Goal: Task Accomplishment & Management: Complete application form

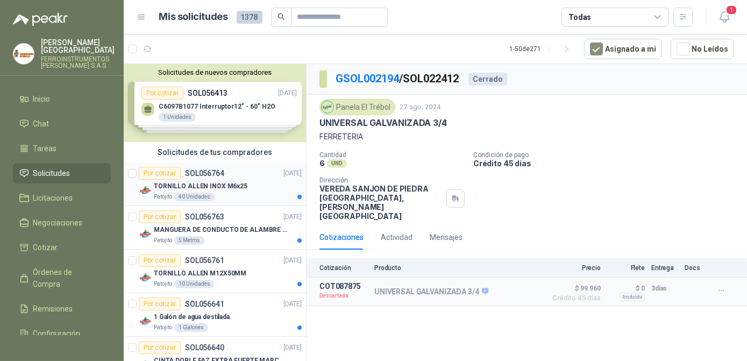
click at [229, 188] on p "TORNILLO ALLEN INOX M6x25" at bounding box center [201, 186] width 94 height 10
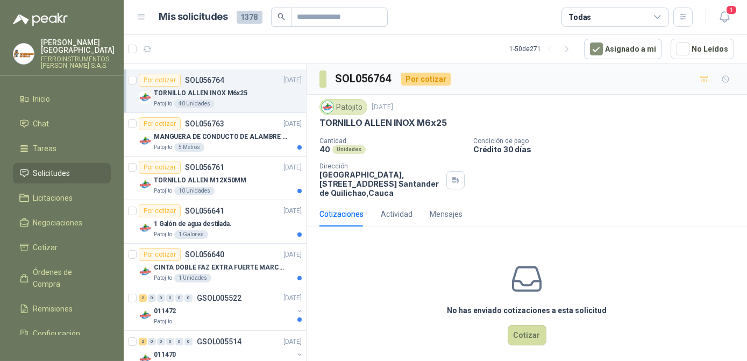
scroll to position [97, 0]
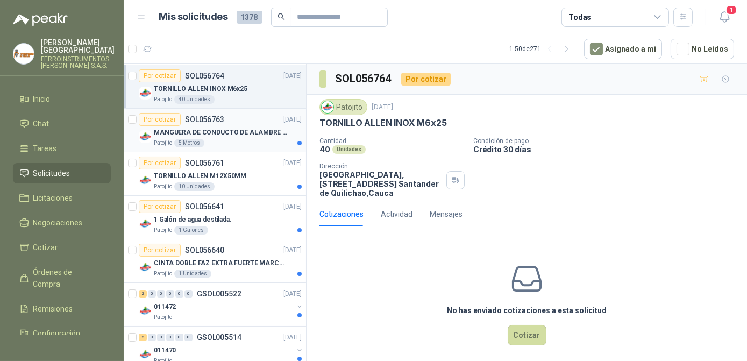
click at [230, 122] on div "Por cotizar SOL056763 [DATE]" at bounding box center [220, 119] width 163 height 13
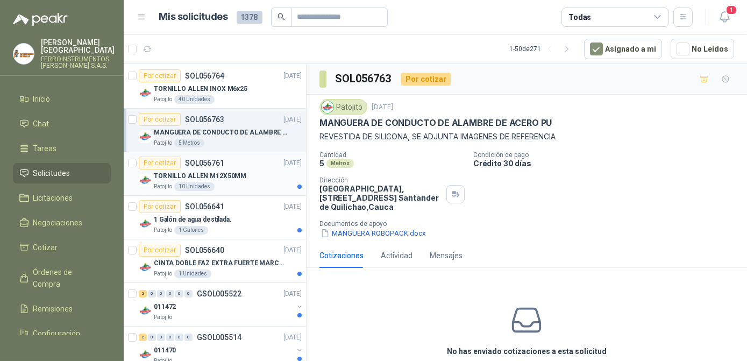
click at [232, 177] on p "TORNILLO ALLEN M12X50MM" at bounding box center [200, 176] width 93 height 10
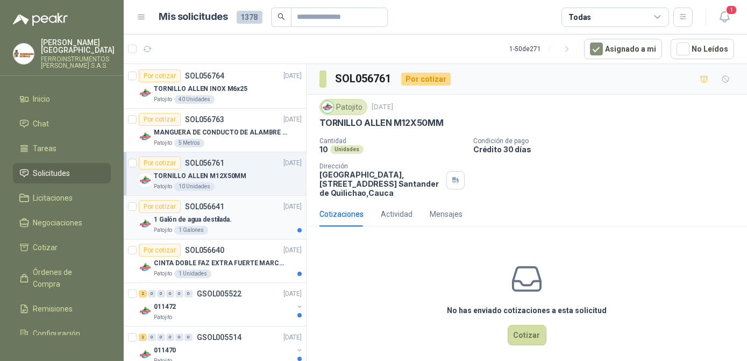
click at [238, 216] on div "1 Galón de agua destilada." at bounding box center [228, 219] width 148 height 13
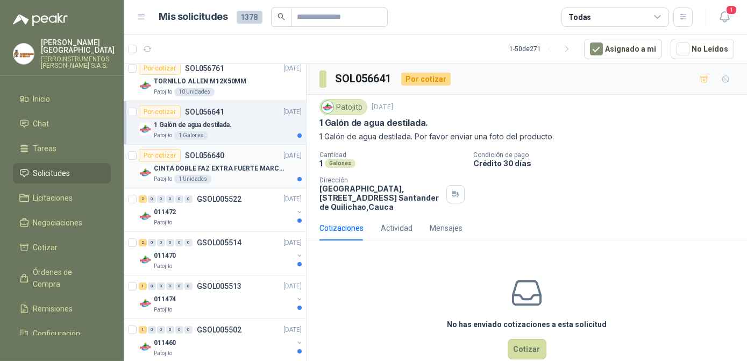
scroll to position [195, 0]
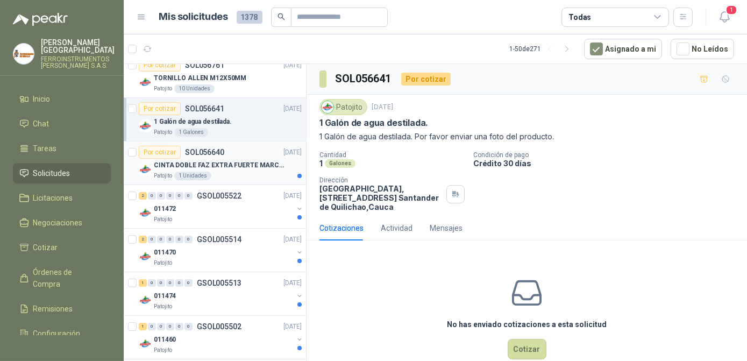
click at [251, 174] on div "Patojito 1 Unidades" at bounding box center [228, 176] width 148 height 9
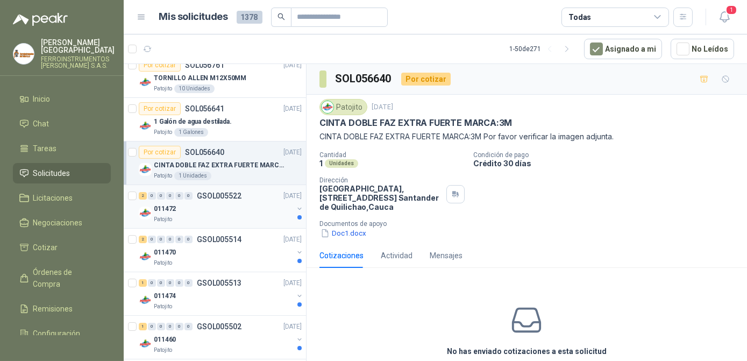
click at [252, 210] on div "011472" at bounding box center [223, 208] width 139 height 13
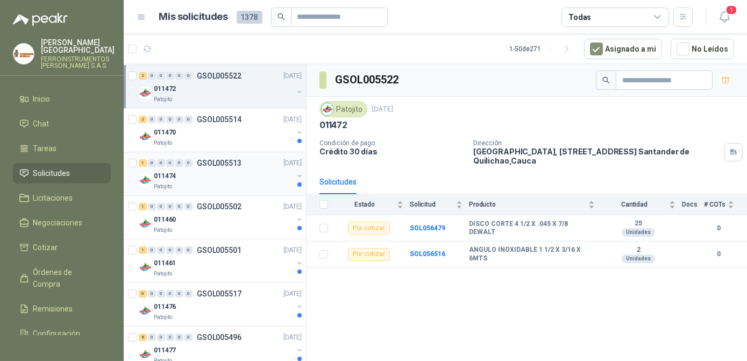
scroll to position [293, 0]
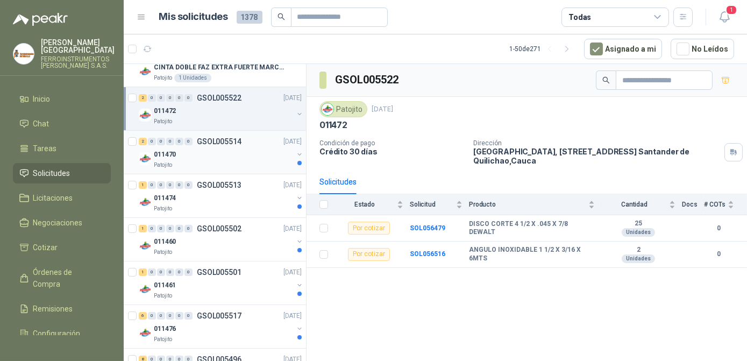
click at [228, 170] on div "2 0 0 0 0 0 GSOL005514 [DATE] 011470 Patojito" at bounding box center [215, 153] width 182 height 44
click at [245, 161] on div "Patojito" at bounding box center [223, 165] width 139 height 9
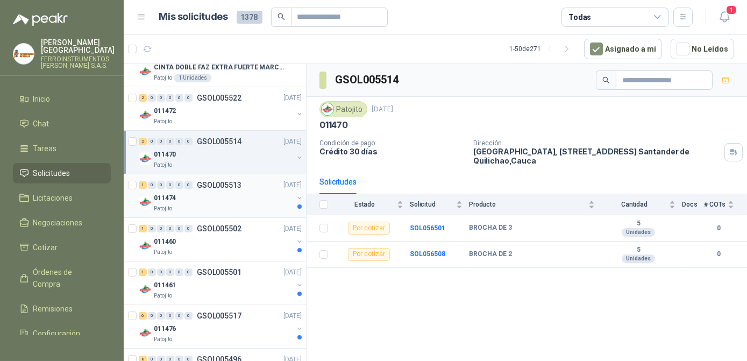
click at [245, 197] on div "011474" at bounding box center [223, 197] width 139 height 13
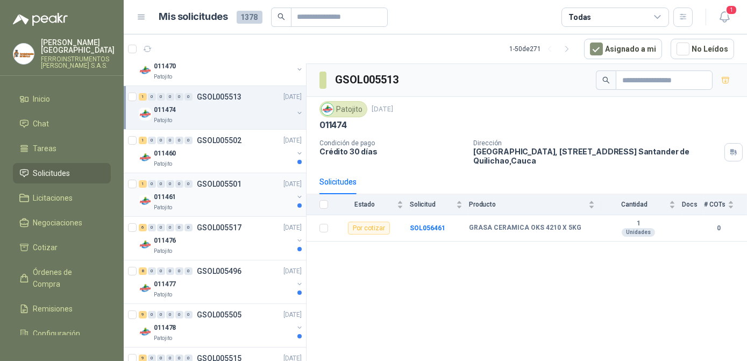
scroll to position [391, 0]
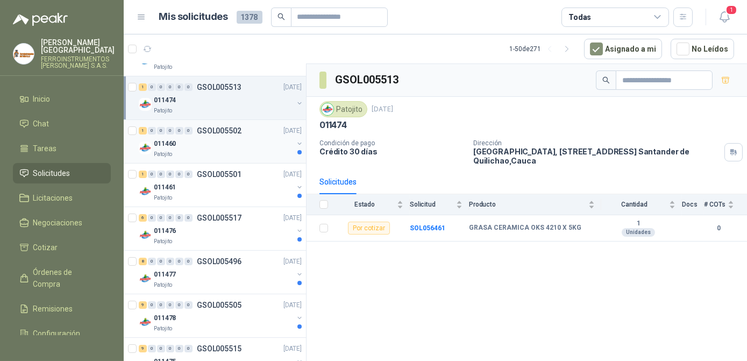
click at [242, 150] on div "Patojito" at bounding box center [223, 154] width 139 height 9
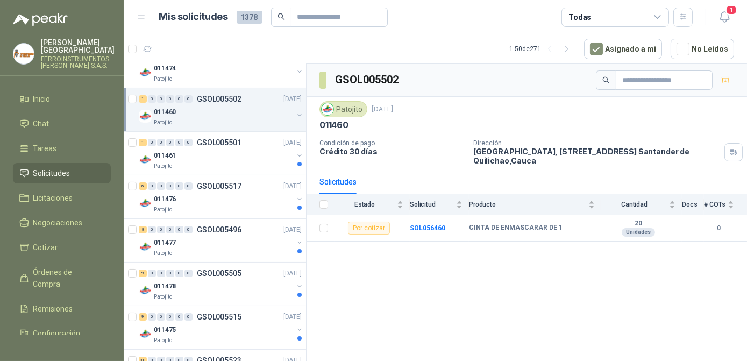
scroll to position [440, 0]
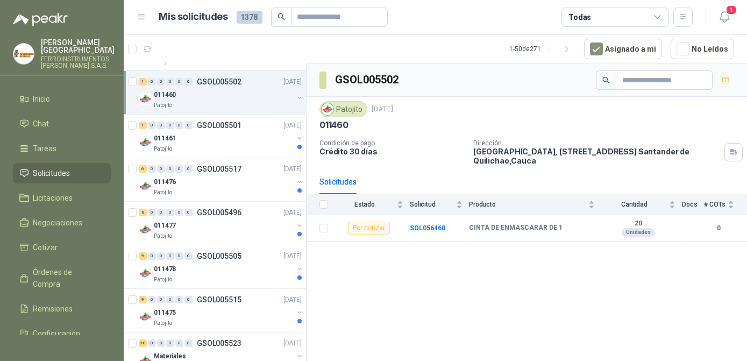
click at [242, 150] on div "Patojito" at bounding box center [223, 149] width 139 height 9
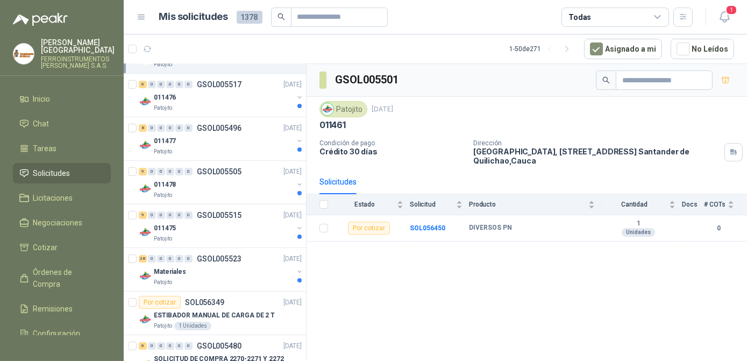
scroll to position [538, 0]
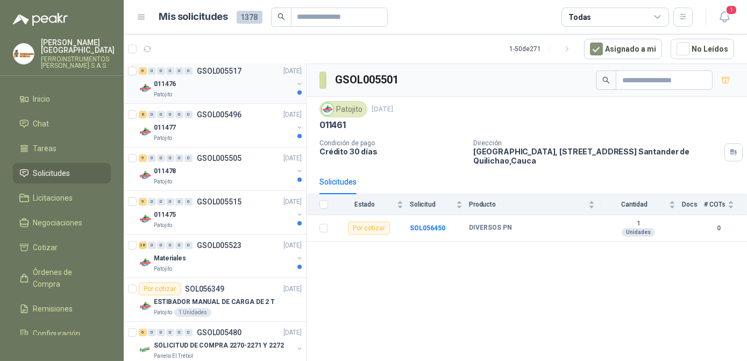
click at [239, 97] on div "6 0 0 0 0 0 GSOL005517 [DATE] 011476 Patojito" at bounding box center [215, 82] width 182 height 44
click at [244, 90] on div "Patojito" at bounding box center [223, 94] width 139 height 9
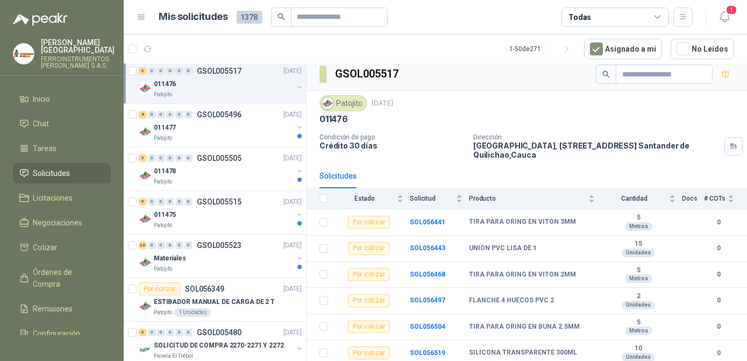
scroll to position [8, 0]
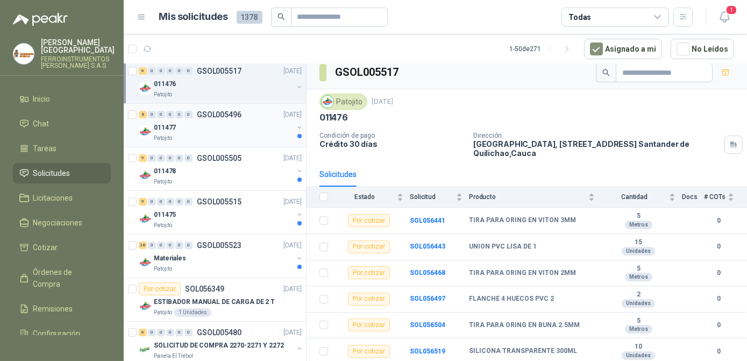
click at [244, 128] on div "011477" at bounding box center [223, 127] width 139 height 13
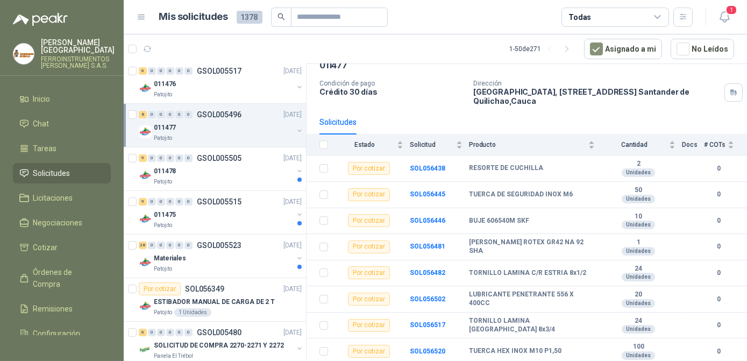
scroll to position [61, 0]
click at [234, 180] on div "Patojito" at bounding box center [223, 181] width 139 height 9
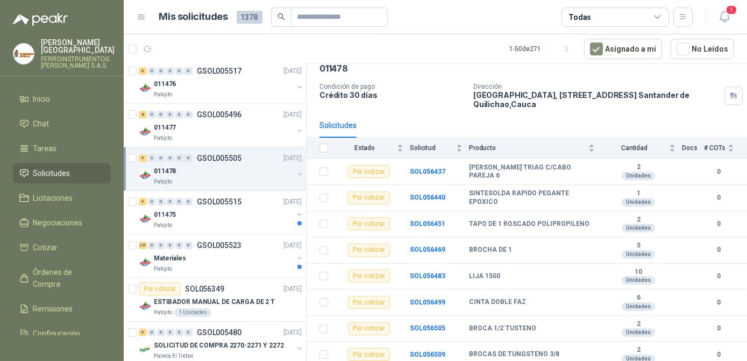
scroll to position [87, 0]
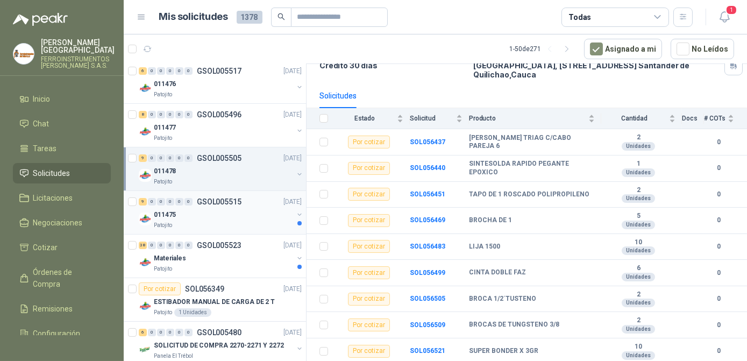
click at [221, 208] on div "011475" at bounding box center [223, 214] width 139 height 13
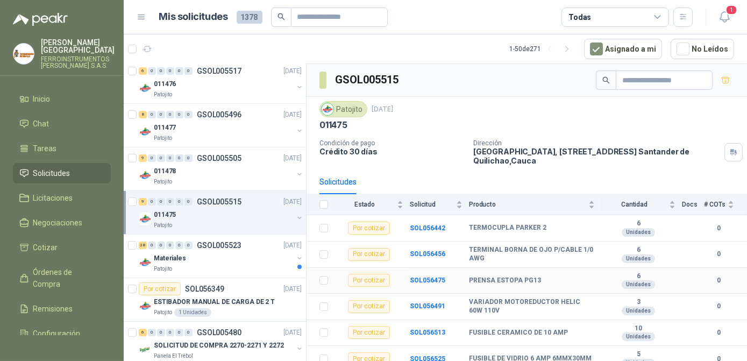
scroll to position [87, 0]
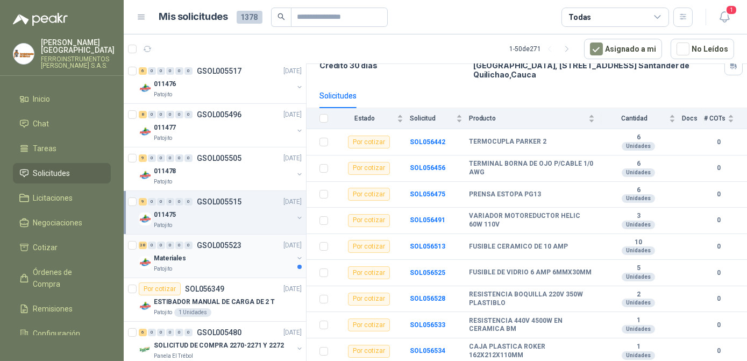
click at [222, 253] on div "Materiales" at bounding box center [223, 258] width 139 height 13
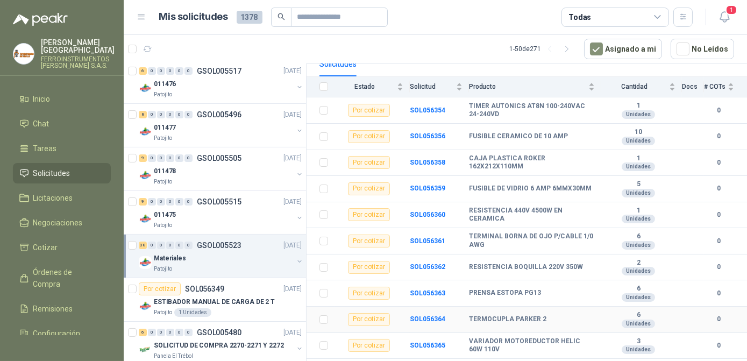
scroll to position [117, 0]
click at [179, 212] on div "011475" at bounding box center [223, 214] width 139 height 13
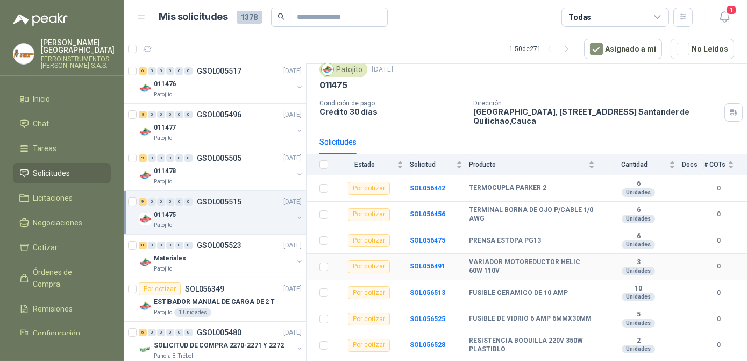
scroll to position [87, 0]
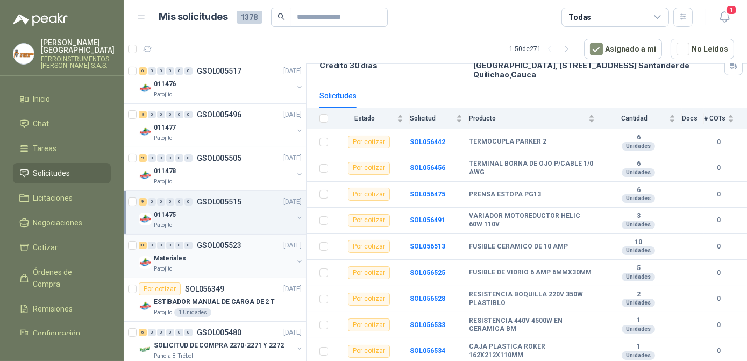
click at [188, 268] on div "Patojito" at bounding box center [223, 269] width 139 height 9
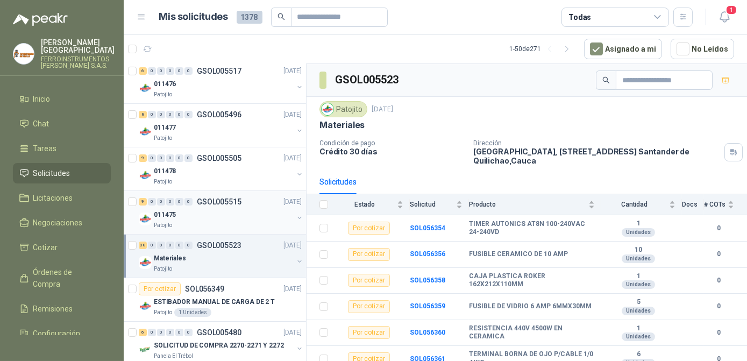
click at [204, 211] on div "011475" at bounding box center [223, 214] width 139 height 13
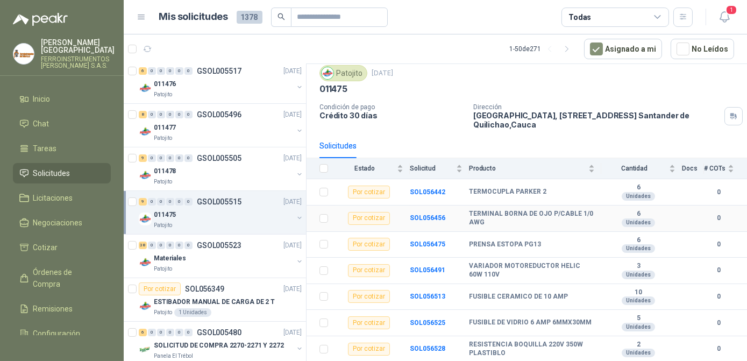
scroll to position [87, 0]
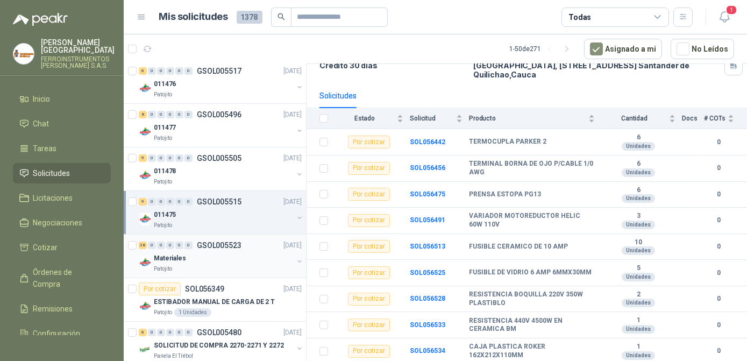
click at [208, 246] on p "GSOL005523" at bounding box center [219, 245] width 45 height 8
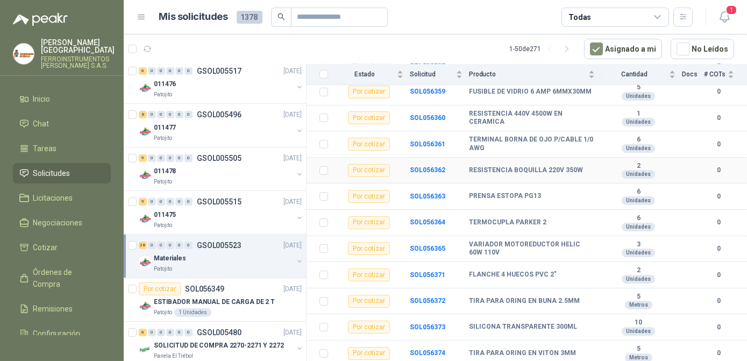
scroll to position [244, 0]
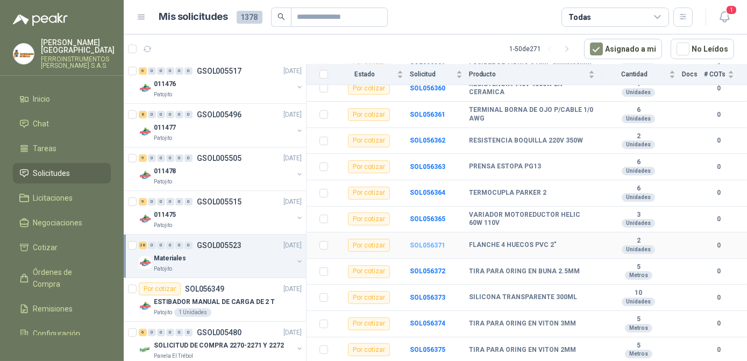
click at [422, 245] on b "SOL056371" at bounding box center [427, 245] width 35 height 8
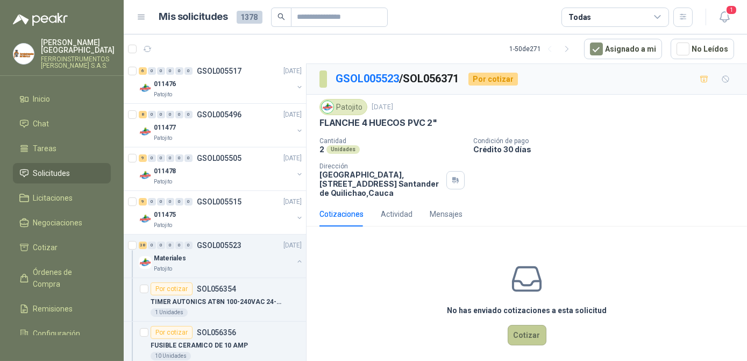
click at [523, 332] on button "Cotizar" at bounding box center [527, 335] width 39 height 20
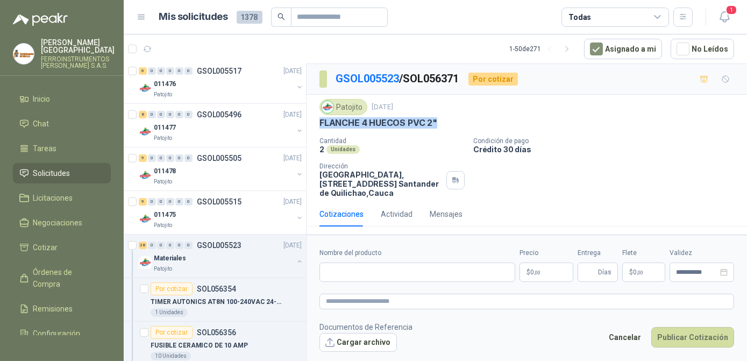
drag, startPoint x: 428, startPoint y: 122, endPoint x: 312, endPoint y: 127, distance: 115.2
click at [312, 127] on div "Patojito [DATE] FLANCHE 4 HUECOS PVC 2" Cantidad 2 Unidades Condición de pago C…" at bounding box center [527, 148] width 440 height 107
drag, startPoint x: 312, startPoint y: 127, endPoint x: 327, endPoint y: 121, distance: 15.7
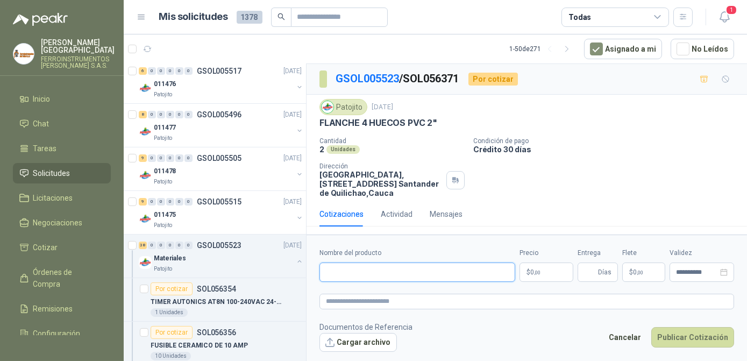
click at [402, 271] on input "Nombre del producto" at bounding box center [417, 271] width 196 height 19
paste input "**********"
type input "**********"
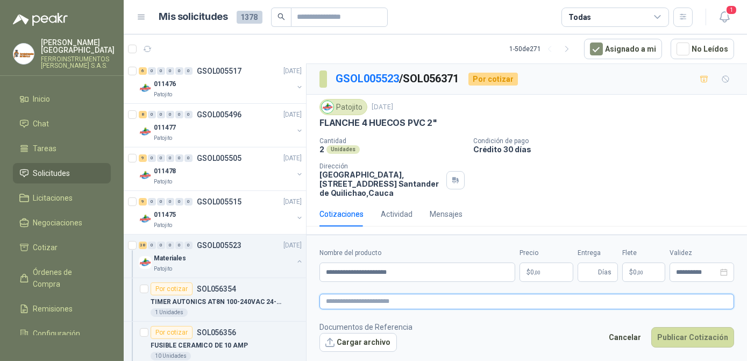
click at [420, 300] on textarea at bounding box center [526, 301] width 415 height 15
type textarea "*"
type textarea "**"
type textarea "***"
type textarea "****"
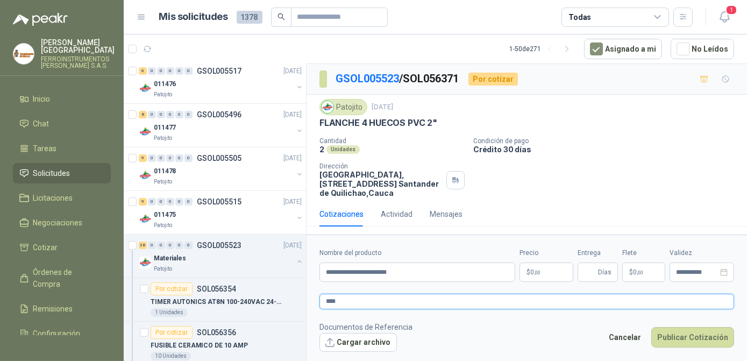
type textarea "*****"
type textarea "******"
click at [536, 273] on span ",00" at bounding box center [537, 272] width 6 height 6
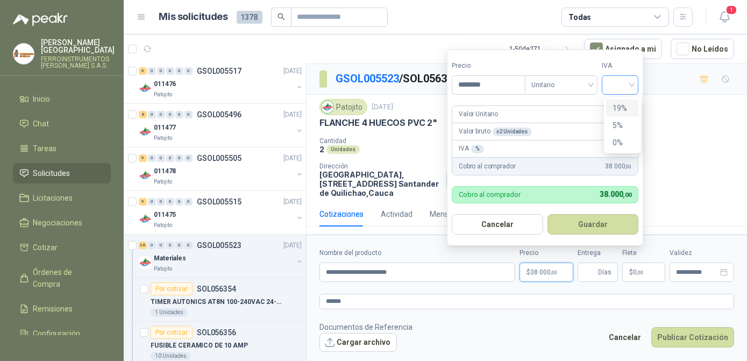
click at [638, 87] on div at bounding box center [620, 84] width 37 height 19
type input "********"
click at [623, 108] on div "19%" at bounding box center [623, 108] width 20 height 12
click at [595, 229] on button "Guardar" at bounding box center [595, 224] width 93 height 20
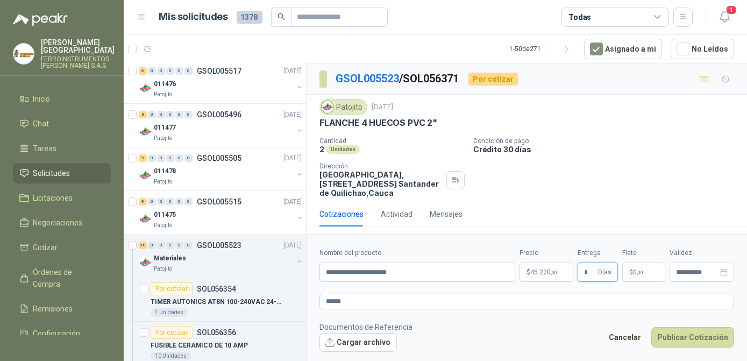
type input "*"
click at [643, 272] on p "$ 0 ,00" at bounding box center [643, 271] width 43 height 19
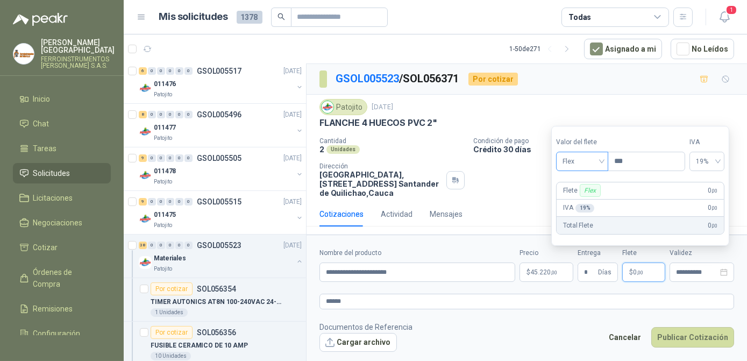
click at [602, 161] on span "Flex" at bounding box center [582, 161] width 39 height 16
click at [581, 200] on div "Incluido" at bounding box center [584, 202] width 38 height 12
click at [583, 301] on textarea "******" at bounding box center [526, 301] width 415 height 15
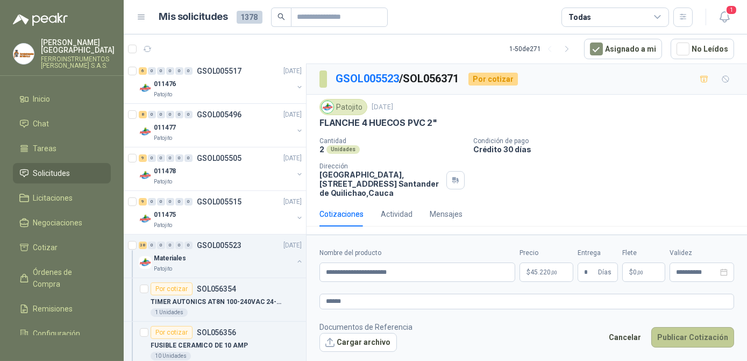
click at [699, 338] on button "Publicar Cotización" at bounding box center [692, 337] width 83 height 20
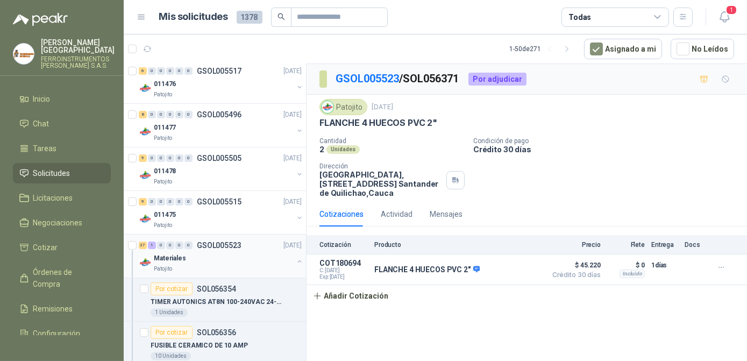
click at [295, 260] on button "button" at bounding box center [299, 261] width 9 height 9
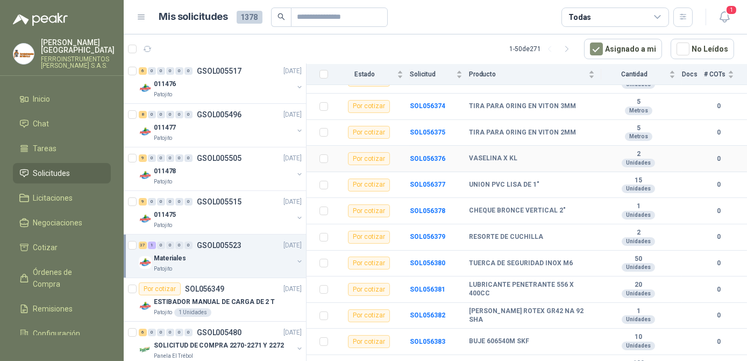
scroll to position [489, 0]
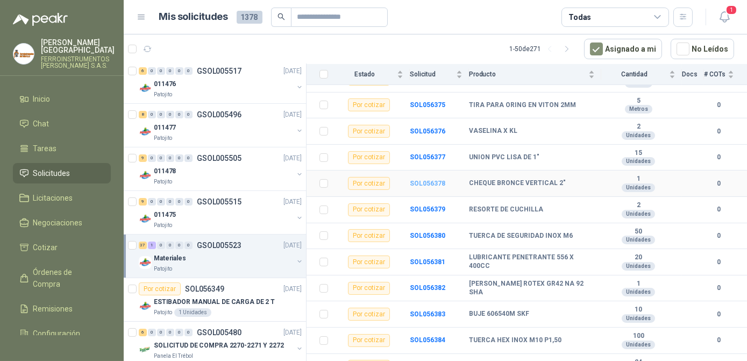
click at [433, 184] on b "SOL056378" at bounding box center [427, 184] width 35 height 8
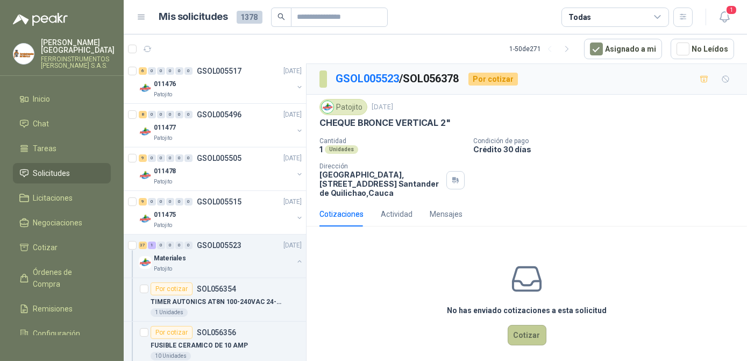
click at [528, 336] on button "Cotizar" at bounding box center [527, 335] width 39 height 20
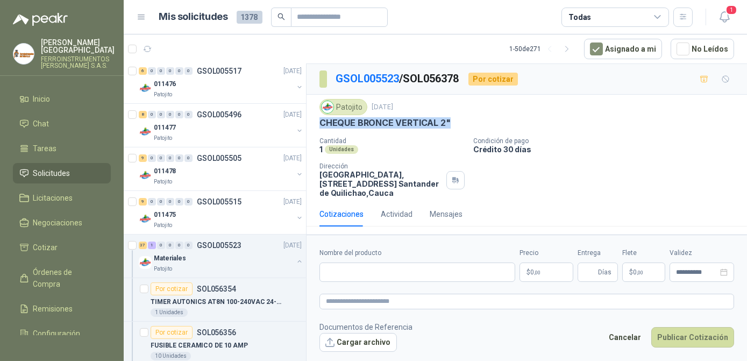
drag, startPoint x: 454, startPoint y: 123, endPoint x: 318, endPoint y: 124, distance: 135.5
click at [318, 124] on div "Patojito [DATE] CHEQUE BRONCE VERTICAL 2" Cantidad 1 Unidades Condición de pago…" at bounding box center [527, 148] width 440 height 107
drag, startPoint x: 318, startPoint y: 124, endPoint x: 331, endPoint y: 123, distance: 13.0
copy p "CHEQUE BRONCE VERTICAL 2""
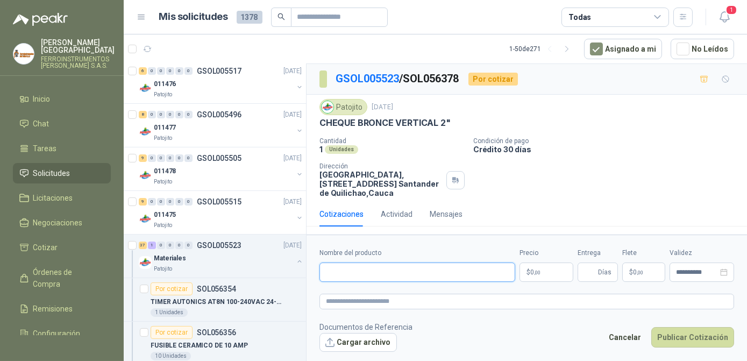
click at [406, 267] on input "Nombre del producto" at bounding box center [417, 271] width 196 height 19
paste input "**********"
type input "**********"
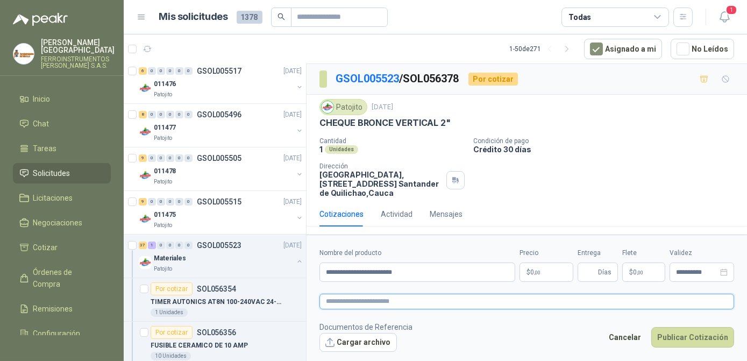
click at [422, 299] on textarea at bounding box center [526, 301] width 415 height 15
paste textarea "**********"
type textarea "**********"
drag, startPoint x: 422, startPoint y: 299, endPoint x: 311, endPoint y: 293, distance: 111.0
click at [311, 293] on form "**********" at bounding box center [527, 299] width 440 height 130
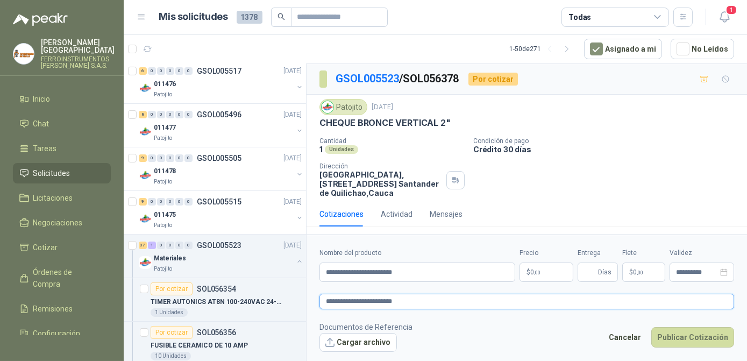
type textarea "*"
type textarea "**"
type textarea "***"
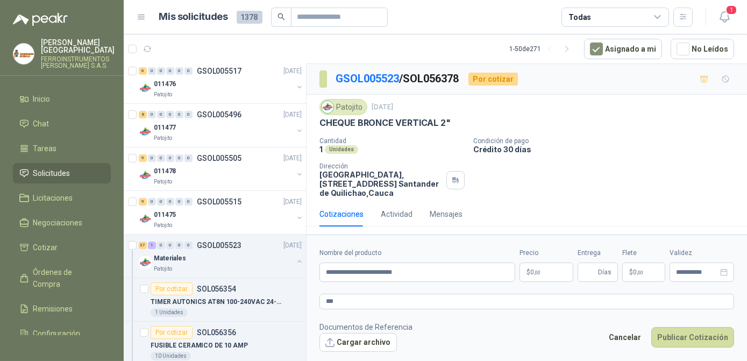
click at [534, 276] on p "$ 0 ,00" at bounding box center [547, 271] width 54 height 19
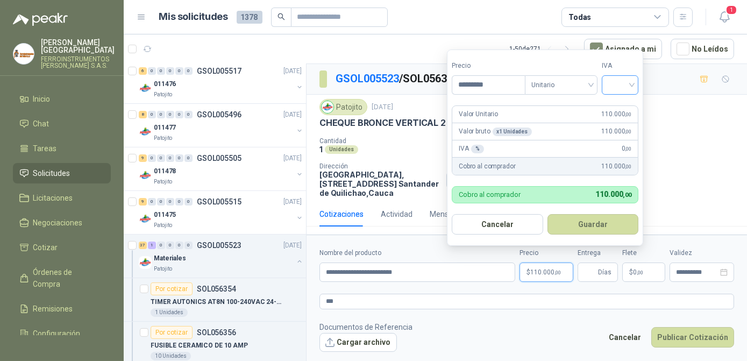
click at [636, 92] on div at bounding box center [620, 84] width 37 height 19
type input "*********"
click at [620, 112] on div "19%" at bounding box center [623, 108] width 20 height 12
click at [602, 220] on button "Guardar" at bounding box center [595, 224] width 93 height 20
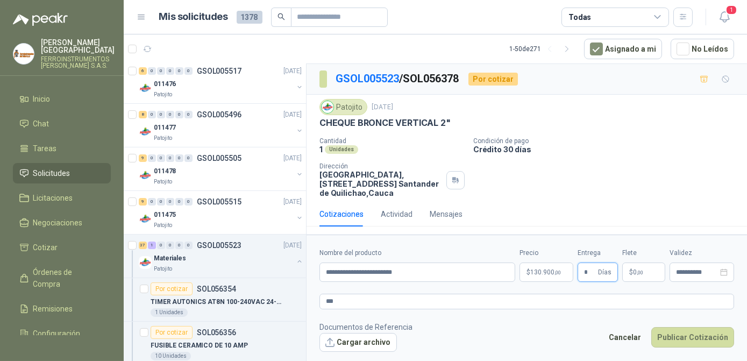
type input "*"
click at [639, 277] on p "$ 0 ,00" at bounding box center [643, 271] width 43 height 19
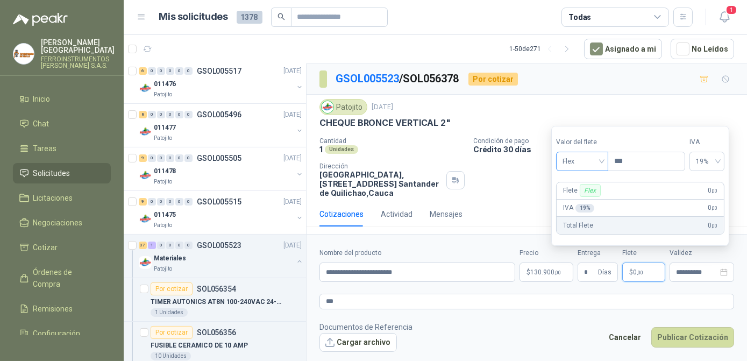
click at [606, 165] on div "Flex" at bounding box center [582, 161] width 52 height 19
click at [594, 202] on div "Incluido" at bounding box center [584, 202] width 38 height 12
click at [578, 331] on footer "Documentos de Referencia Cargar archivo Cancelar Publicar Cotización" at bounding box center [526, 336] width 415 height 31
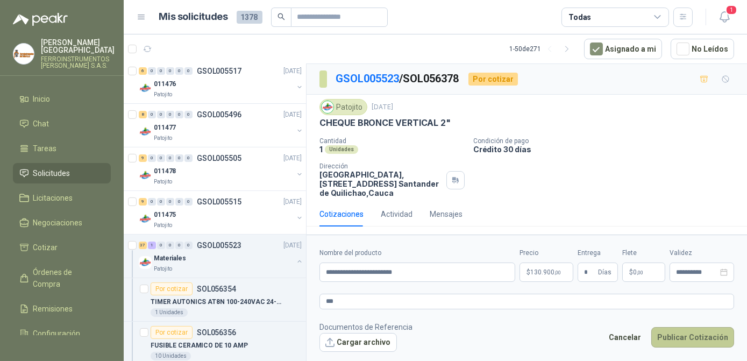
click at [713, 334] on button "Publicar Cotización" at bounding box center [692, 337] width 83 height 20
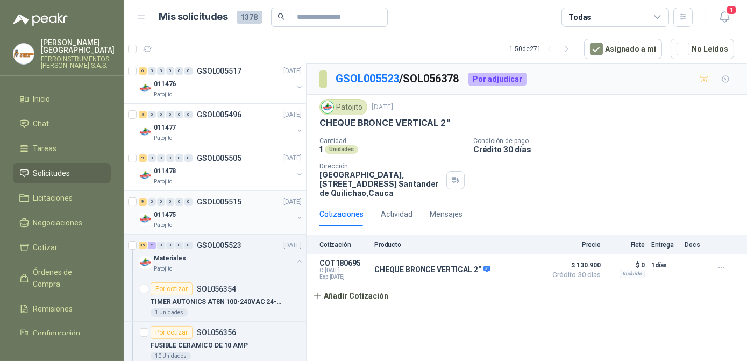
click at [248, 215] on div "011475" at bounding box center [223, 214] width 139 height 13
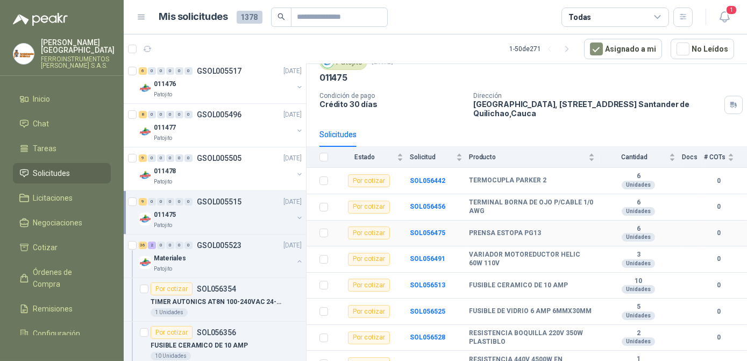
scroll to position [87, 0]
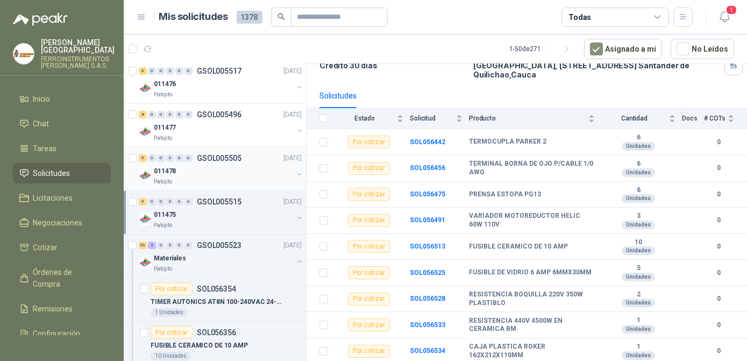
click at [204, 160] on p "GSOL005505" at bounding box center [219, 158] width 45 height 8
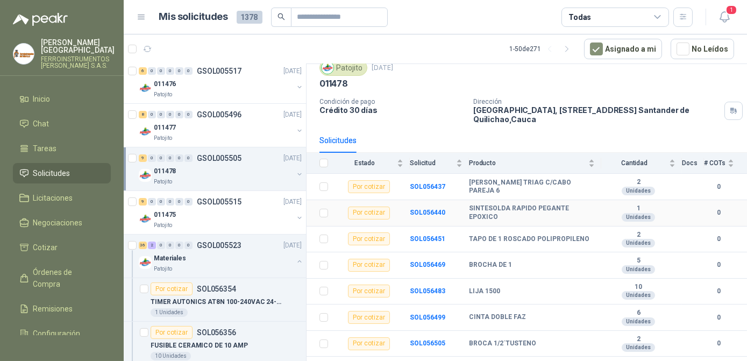
scroll to position [87, 0]
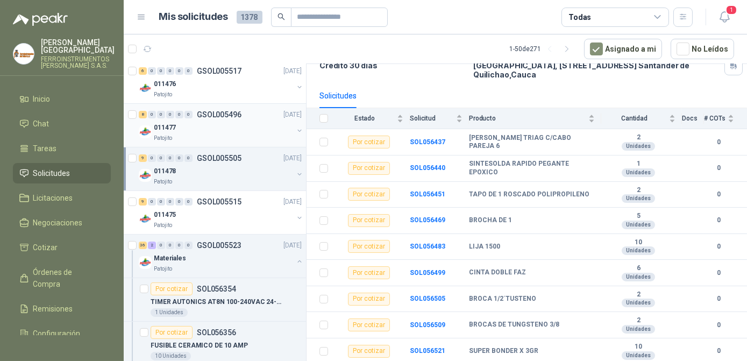
click at [214, 112] on p "GSOL005496" at bounding box center [219, 115] width 45 height 8
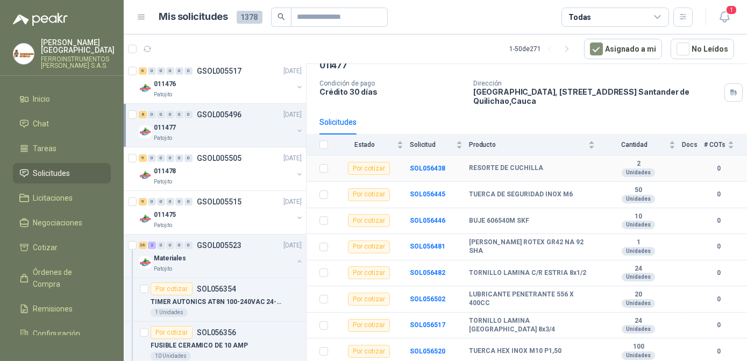
scroll to position [61, 0]
click at [209, 86] on div "011476" at bounding box center [223, 83] width 139 height 13
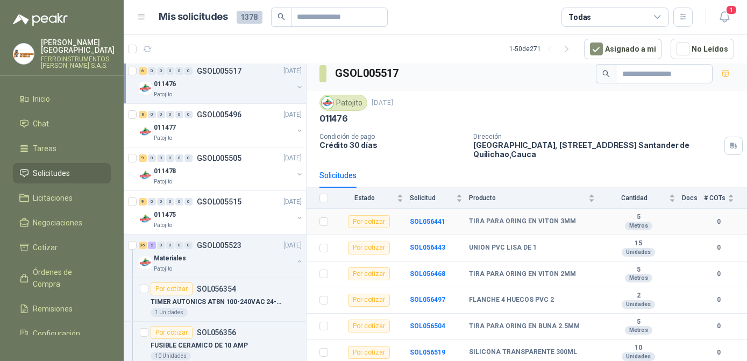
scroll to position [8, 0]
click at [428, 250] on td "SOL056443" at bounding box center [439, 247] width 59 height 26
click at [428, 247] on b "SOL056443" at bounding box center [427, 247] width 35 height 8
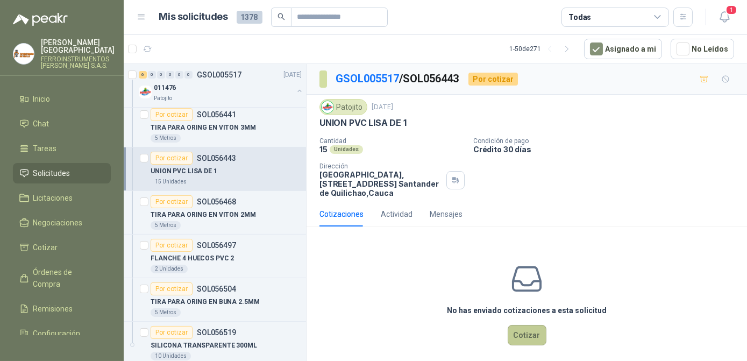
click at [523, 335] on button "Cotizar" at bounding box center [527, 335] width 39 height 20
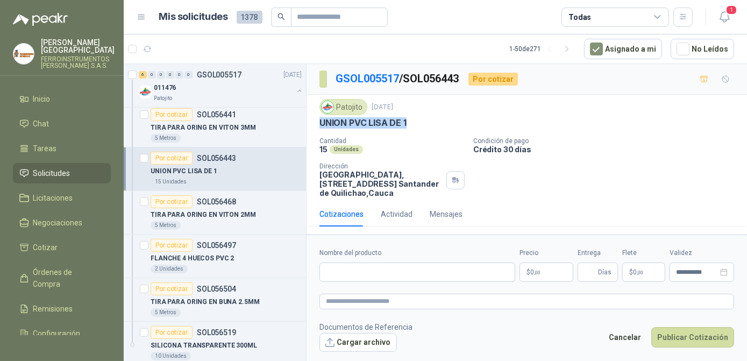
drag, startPoint x: 413, startPoint y: 125, endPoint x: 317, endPoint y: 125, distance: 95.2
click at [317, 125] on div "Patojito [DATE] UNION PVC [PERSON_NAME] DE 1 Cantidad 15 Unidades Condición de …" at bounding box center [527, 148] width 440 height 107
drag, startPoint x: 317, startPoint y: 125, endPoint x: 323, endPoint y: 123, distance: 6.5
copy p "UNION PVC LISA DE 1"
drag, startPoint x: 377, startPoint y: 274, endPoint x: 383, endPoint y: 272, distance: 6.5
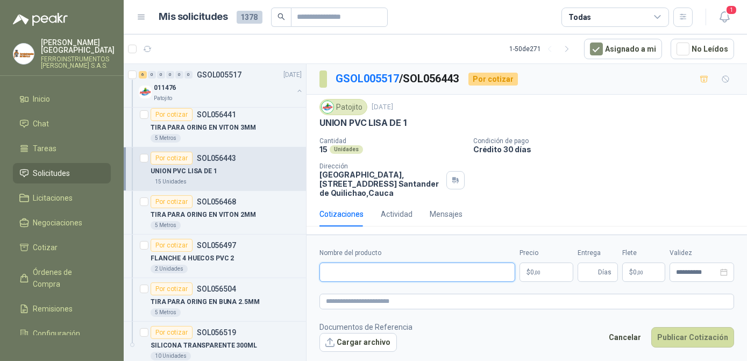
click at [378, 274] on input "Nombre del producto" at bounding box center [417, 271] width 196 height 19
paste input "**********"
type input "**********"
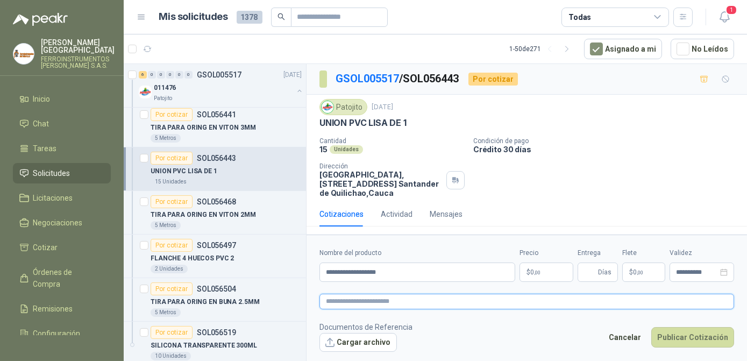
click at [429, 302] on textarea at bounding box center [526, 301] width 415 height 15
type textarea "*"
type textarea "**"
type textarea "***"
type textarea "*****"
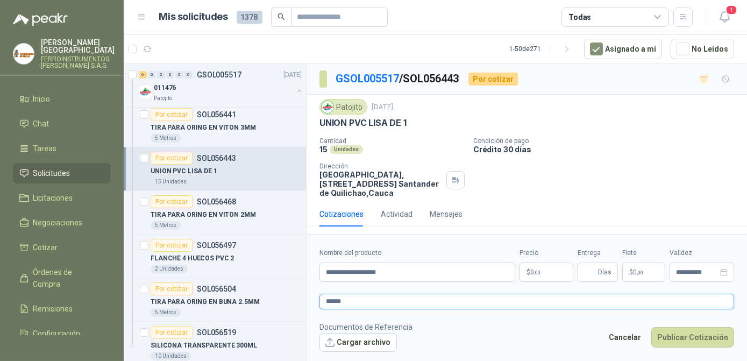
type textarea "******"
click at [538, 269] on span ",00" at bounding box center [537, 272] width 6 height 6
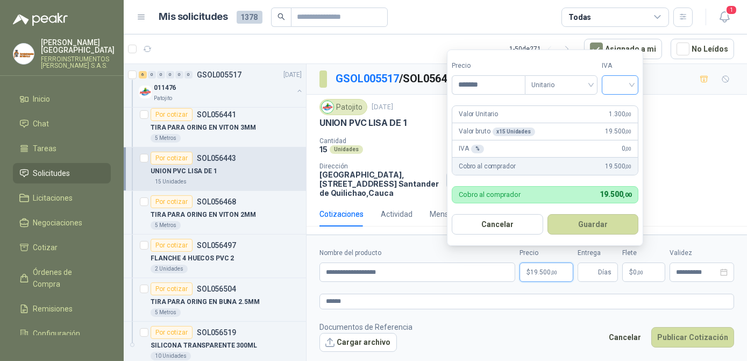
type input "*******"
click at [632, 84] on input "search" at bounding box center [620, 84] width 24 height 16
click at [627, 110] on div "19%" at bounding box center [623, 108] width 20 height 12
click at [591, 224] on button "Guardar" at bounding box center [595, 224] width 93 height 20
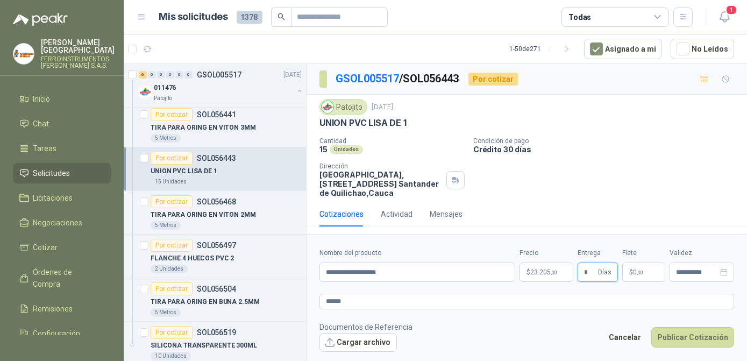
type input "*"
click at [643, 266] on p "$ 0 ,00" at bounding box center [643, 271] width 43 height 19
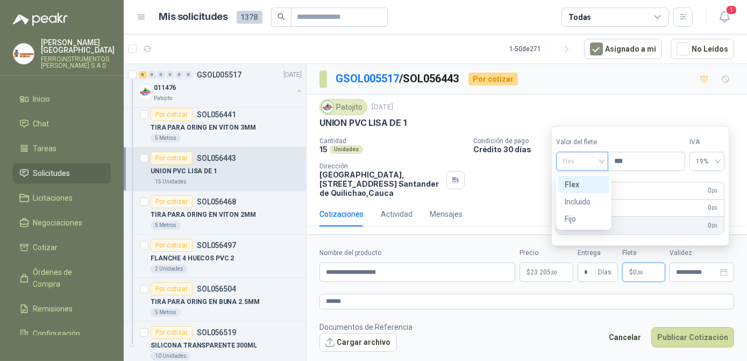
click at [605, 162] on div "Flex" at bounding box center [582, 161] width 52 height 19
click at [582, 201] on div "Incluido" at bounding box center [584, 202] width 38 height 12
click at [566, 331] on footer "Documentos de Referencia Cargar archivo Cancelar Publicar Cotización" at bounding box center [526, 336] width 415 height 31
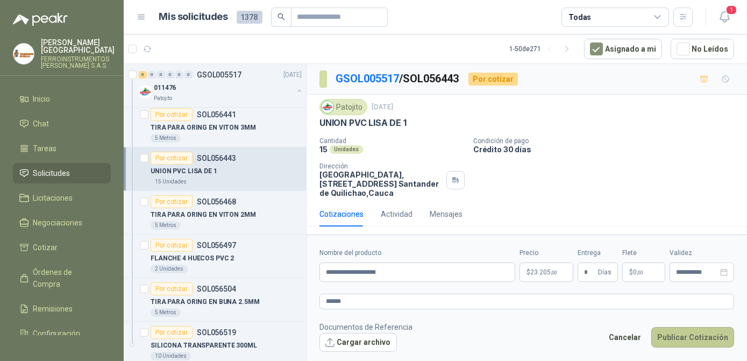
click at [684, 338] on button "Publicar Cotización" at bounding box center [692, 337] width 83 height 20
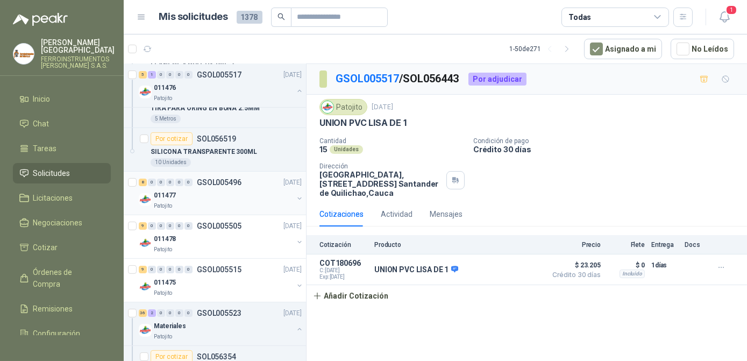
scroll to position [733, 0]
click at [232, 189] on div "011477" at bounding box center [223, 193] width 139 height 13
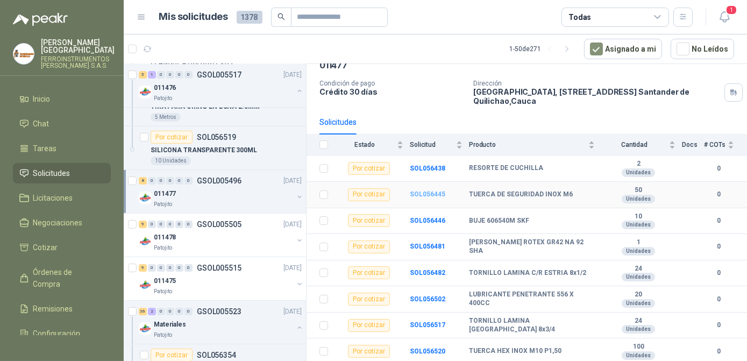
scroll to position [61, 0]
click at [214, 225] on div "9 0 0 0 0 0 GSOL005505 [DATE]" at bounding box center [221, 224] width 165 height 13
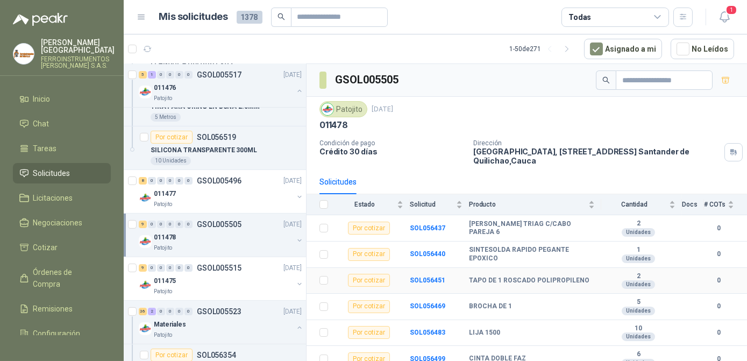
scroll to position [87, 0]
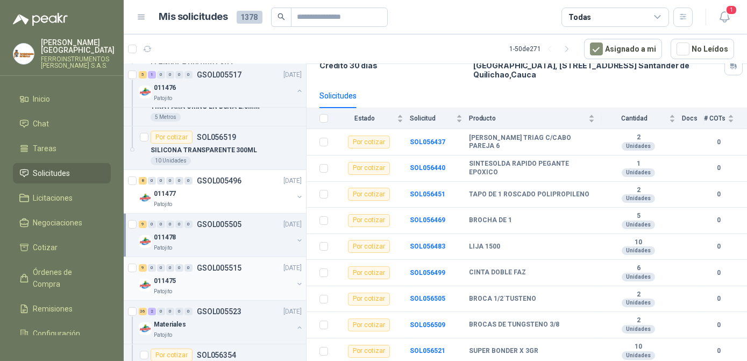
click at [213, 264] on p "GSOL005515" at bounding box center [219, 268] width 45 height 8
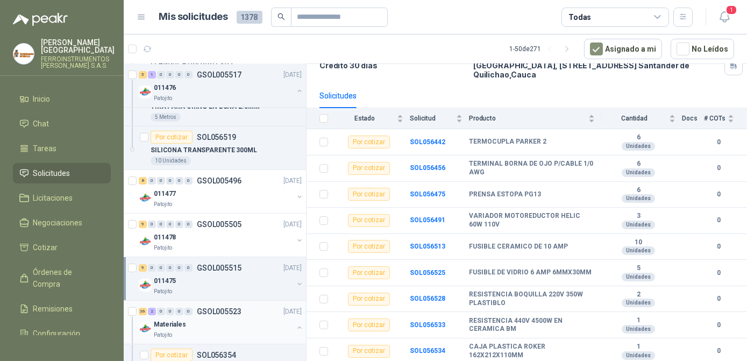
scroll to position [880, 0]
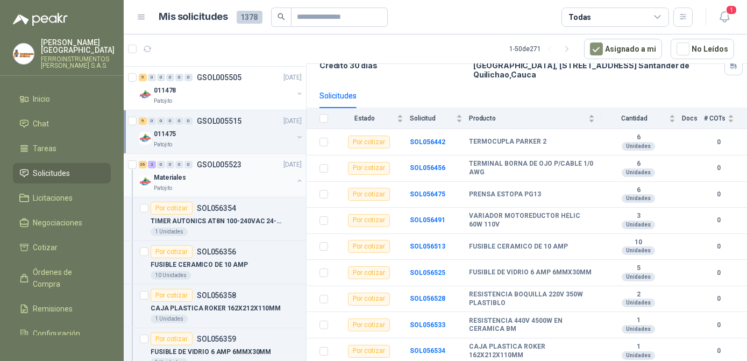
click at [248, 177] on div "Materiales" at bounding box center [223, 177] width 139 height 13
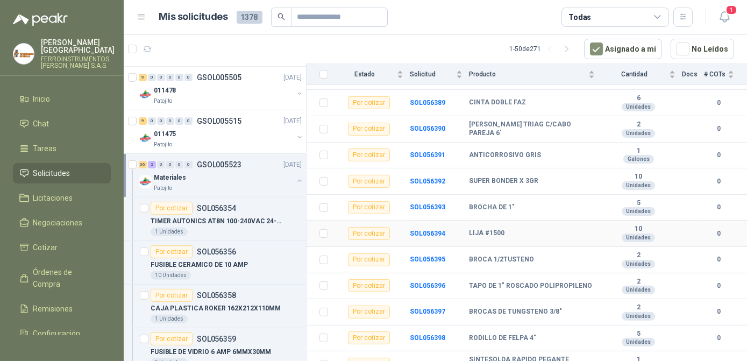
scroll to position [850, 0]
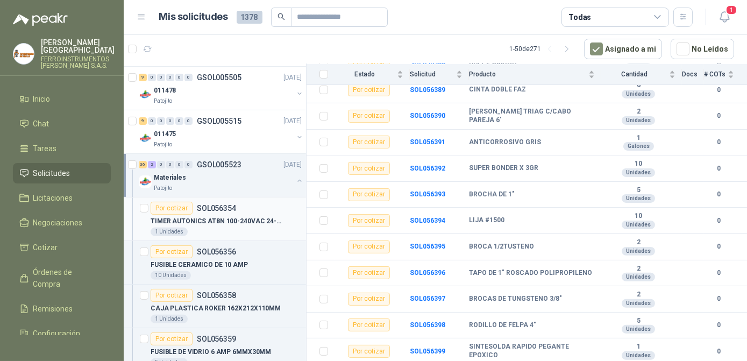
click at [230, 216] on p "TIMER AUTONICS AT8N 100-240VAC 24-240VD" at bounding box center [218, 221] width 134 height 10
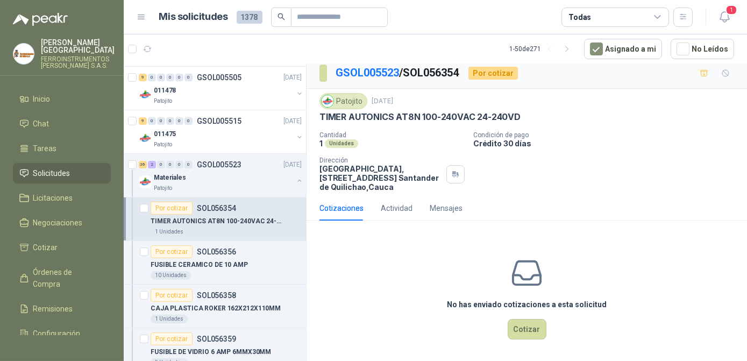
scroll to position [8, 0]
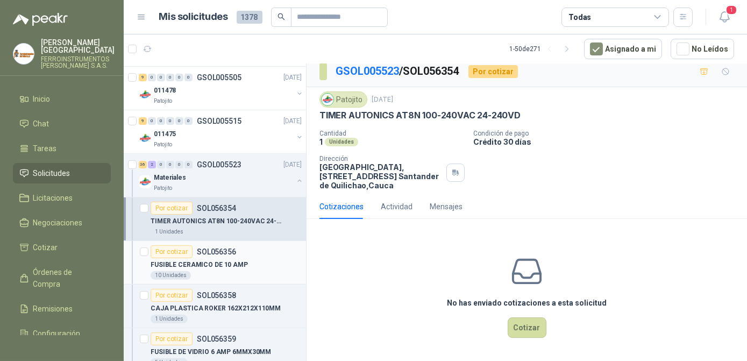
click at [193, 245] on div "Por cotizar SOL056356" at bounding box center [194, 251] width 86 height 13
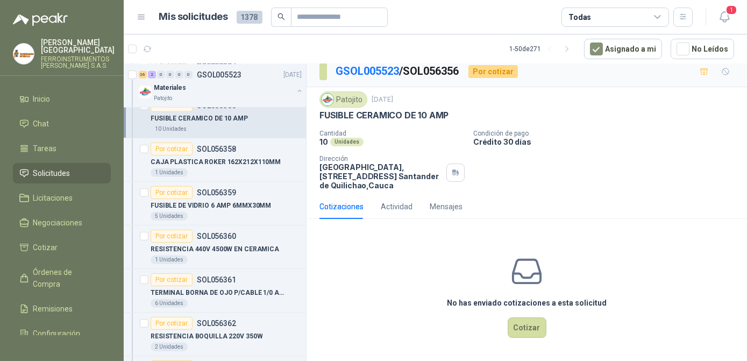
scroll to position [1027, 0]
click at [232, 160] on p "CAJA PLASTICA ROKER 162X212X110MM" at bounding box center [216, 162] width 130 height 10
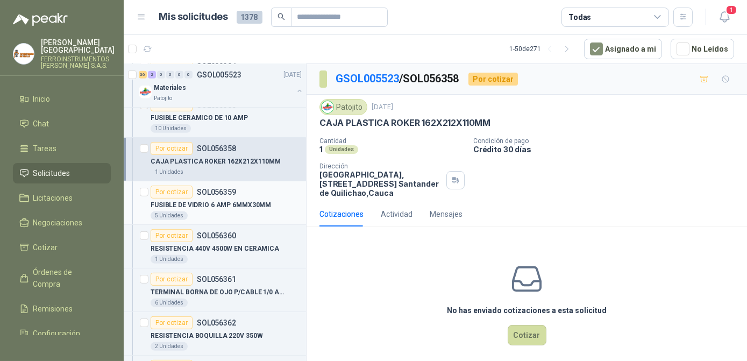
click at [228, 219] on article "Por cotizar SOL056359 FUSIBLE [PERSON_NAME] 6 AMP 6MMX30MM 5 Unidades" at bounding box center [215, 203] width 182 height 44
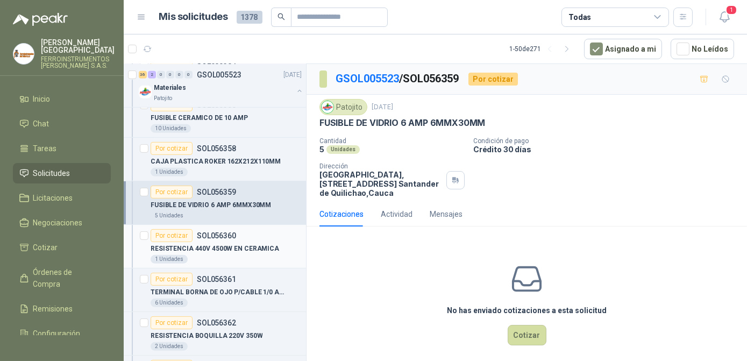
click at [232, 250] on div "RESISTENCIA 440V 4500W EN CERAMICA" at bounding box center [226, 248] width 151 height 13
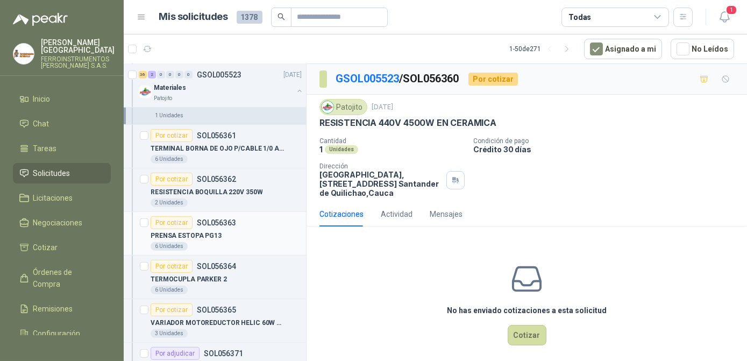
scroll to position [1173, 0]
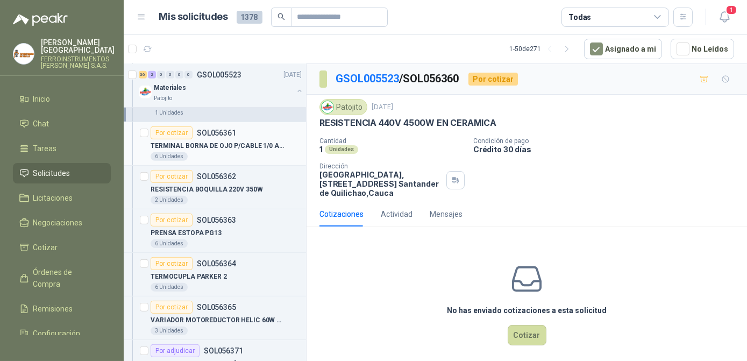
click at [245, 152] on div "6 Unidades" at bounding box center [226, 156] width 151 height 9
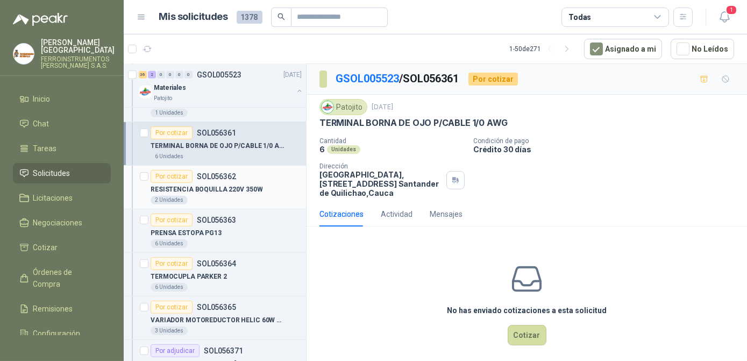
click at [248, 197] on div "2 Unidades" at bounding box center [226, 200] width 151 height 9
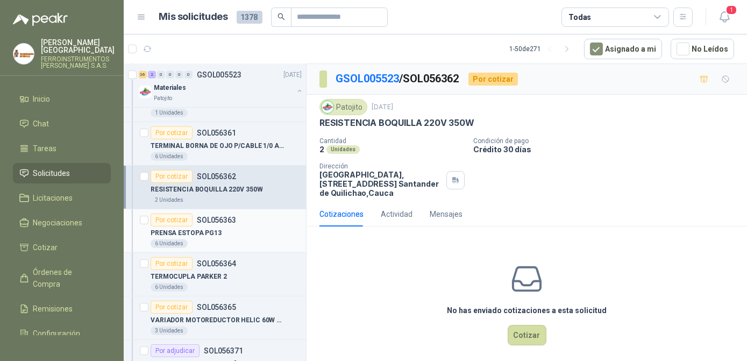
click at [250, 239] on div "6 Unidades" at bounding box center [226, 243] width 151 height 9
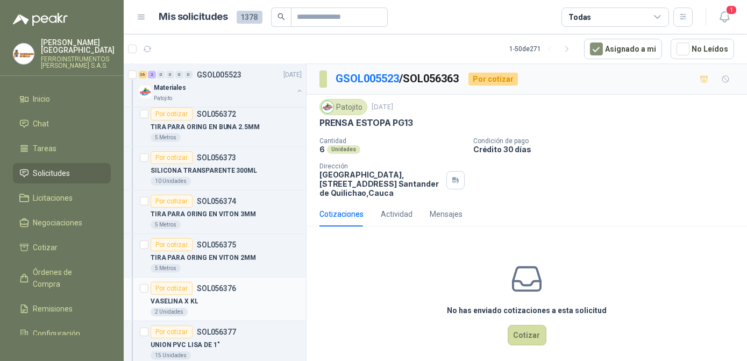
scroll to position [1369, 0]
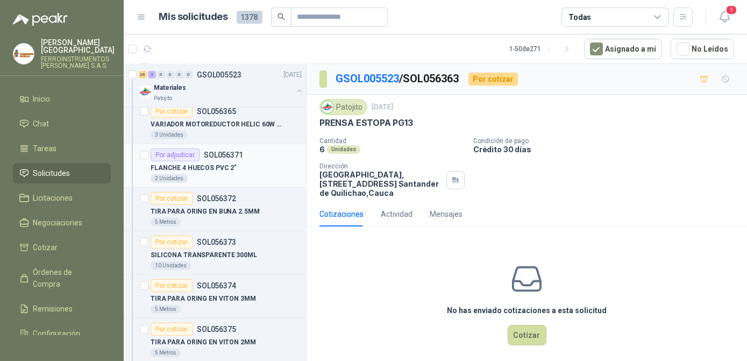
click at [231, 167] on div "FLANCHE 4 HUECOS PVC 2"" at bounding box center [226, 167] width 151 height 13
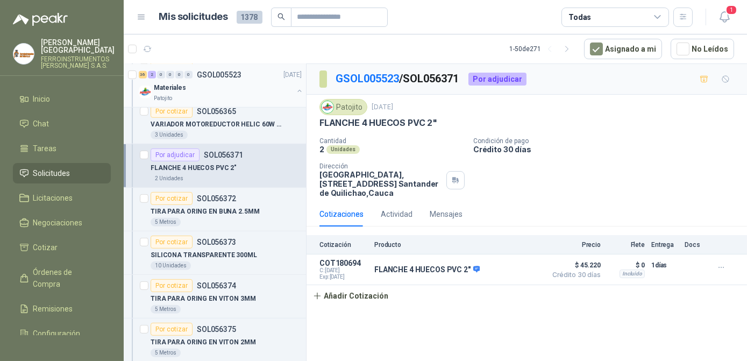
click at [295, 88] on button "button" at bounding box center [299, 91] width 9 height 9
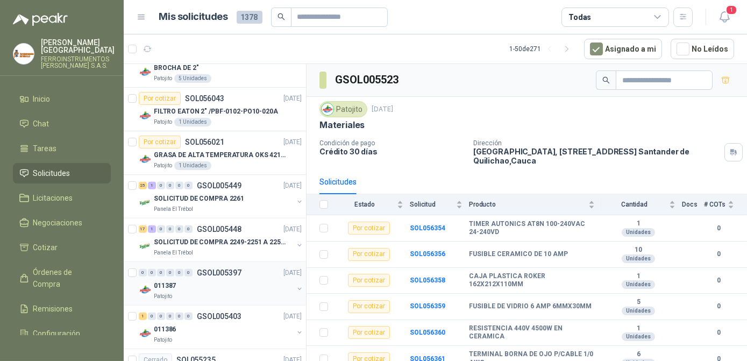
scroll to position [1565, 0]
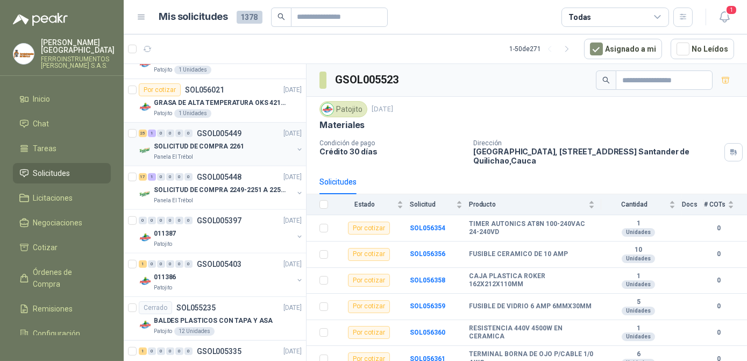
click at [253, 144] on div "SOLICITUD DE COMPRA 2261" at bounding box center [223, 146] width 139 height 13
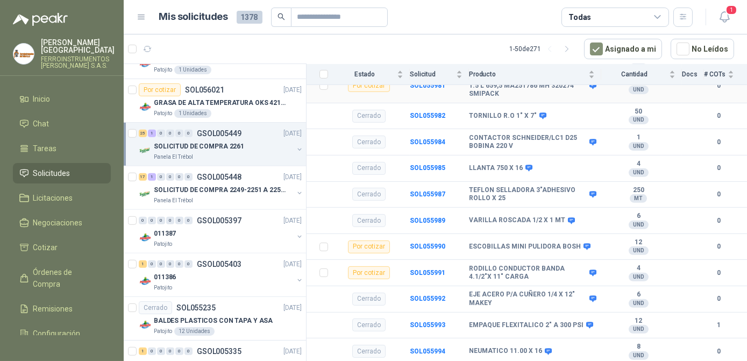
scroll to position [1066, 0]
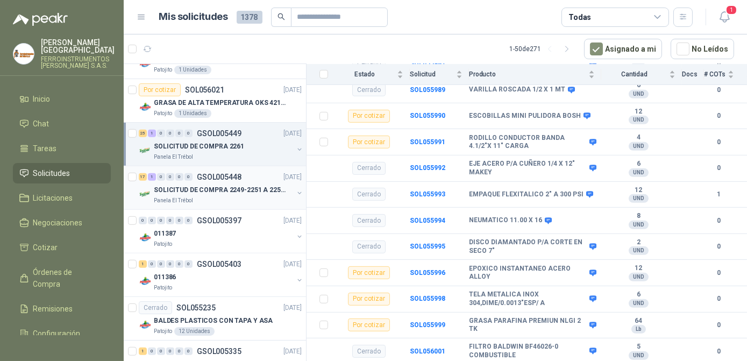
click at [231, 196] on div "Panela El Trébol" at bounding box center [223, 200] width 139 height 9
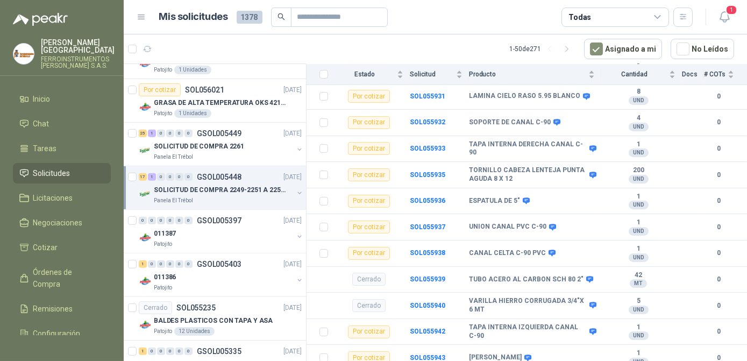
scroll to position [402, 0]
click at [228, 240] on div "Patojito" at bounding box center [223, 244] width 139 height 9
